Goal: Task Accomplishment & Management: Use online tool/utility

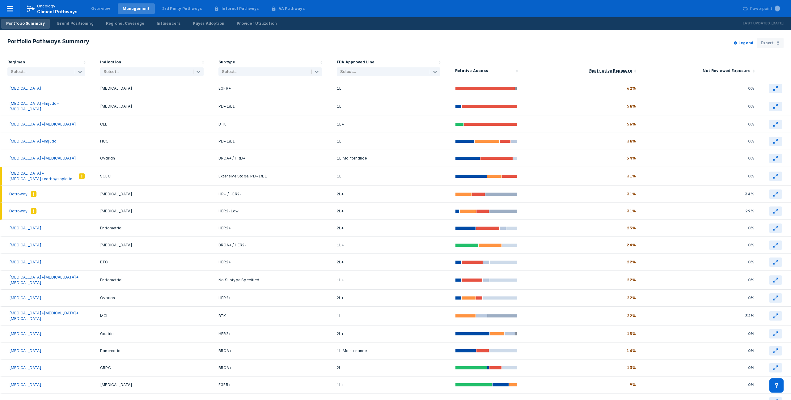
click at [46, 41] on h3 "Portfolio Pathways Summary" at bounding box center [48, 43] width 82 height 11
drag, startPoint x: 46, startPoint y: 41, endPoint x: 67, endPoint y: 40, distance: 20.7
click at [46, 41] on h3 "Portfolio Pathways Summary" at bounding box center [48, 43] width 82 height 11
click at [70, 40] on h3 "Portfolio Pathways Summary" at bounding box center [48, 43] width 82 height 11
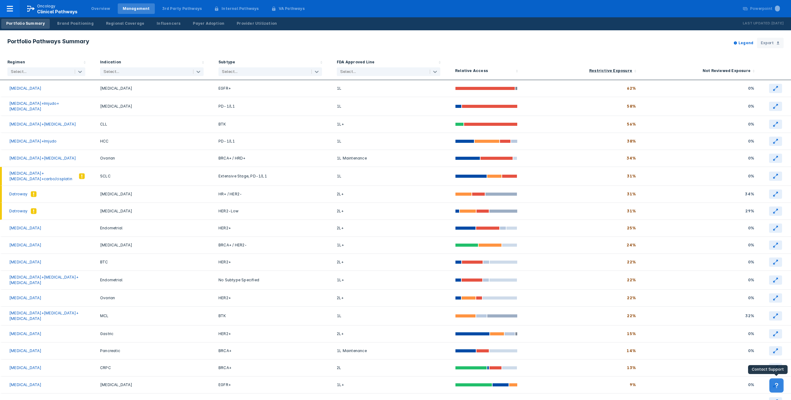
click at [777, 390] on button at bounding box center [776, 385] width 14 height 14
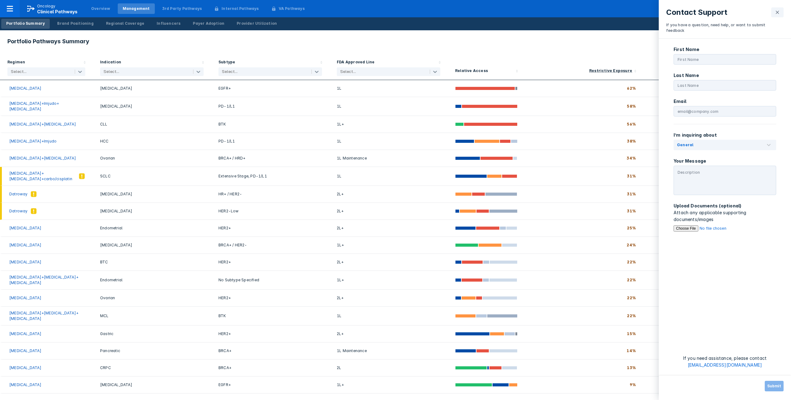
click at [782, 12] on button at bounding box center [777, 12] width 12 height 10
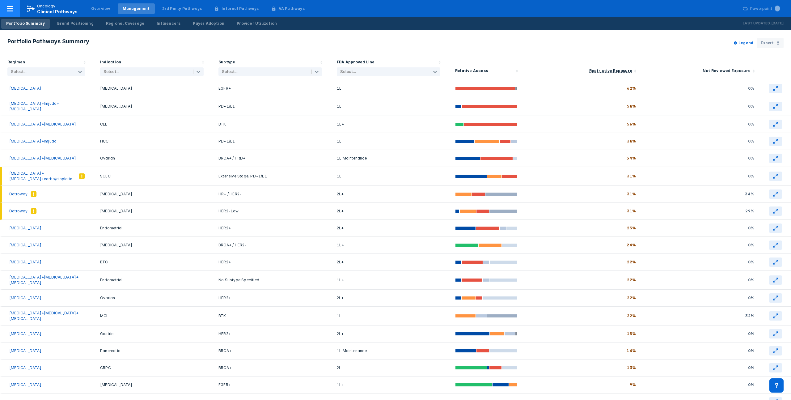
click at [11, 8] on icon at bounding box center [9, 8] width 7 height 7
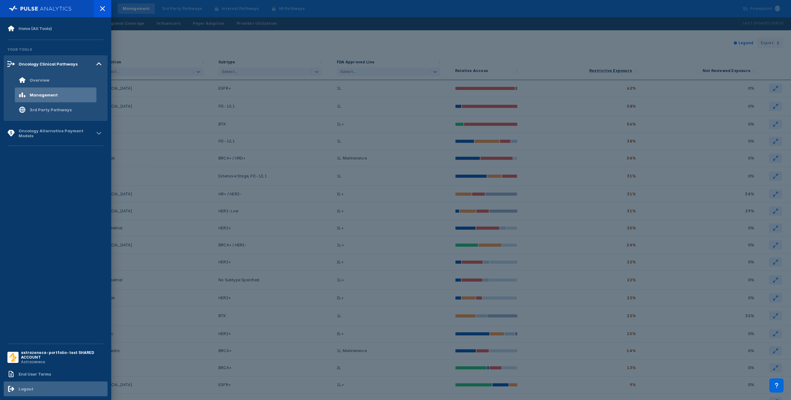
click at [32, 385] on div "Logout" at bounding box center [20, 388] width 26 height 7
